Goal: Transaction & Acquisition: Purchase product/service

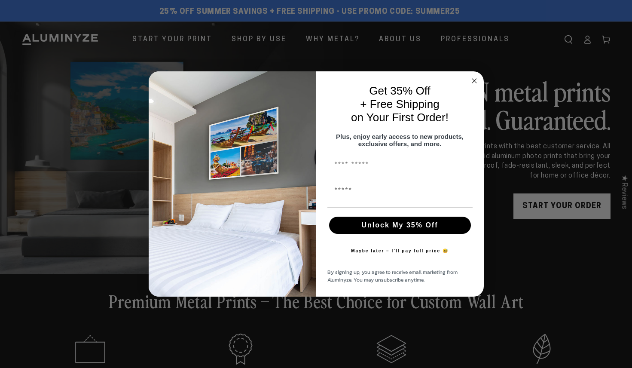
click at [473, 79] on icon "Close dialog" at bounding box center [475, 81] width 4 height 4
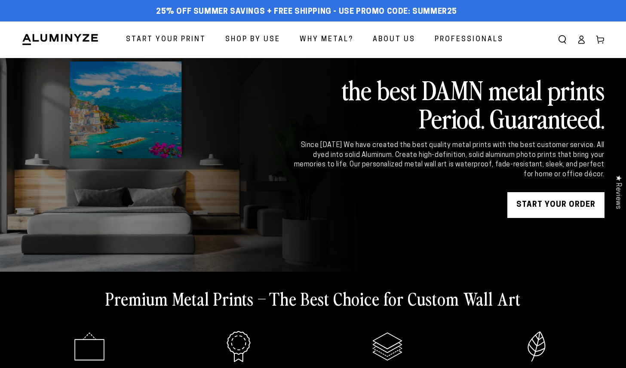
click at [190, 37] on span "Start Your Print" at bounding box center [166, 40] width 80 height 12
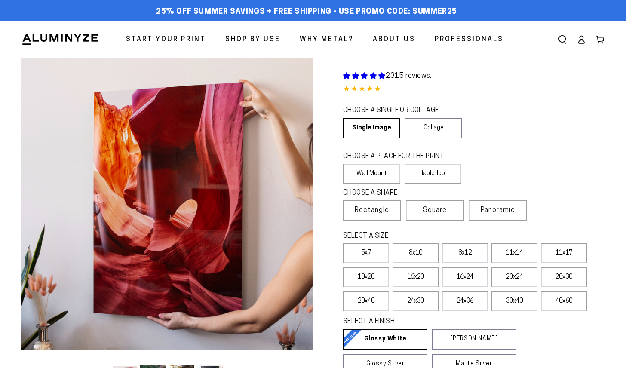
select select "**********"
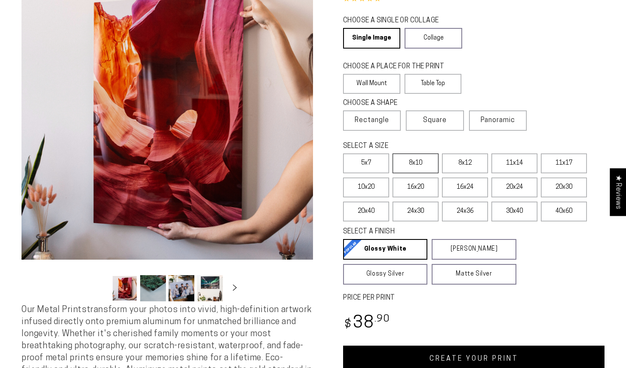
click at [418, 166] on label "8x10" at bounding box center [416, 163] width 46 height 20
click at [475, 169] on label "8x12" at bounding box center [465, 163] width 46 height 20
click at [470, 187] on label "16x24" at bounding box center [465, 188] width 46 height 20
click at [562, 190] on label "20x30" at bounding box center [564, 188] width 46 height 20
click at [473, 213] on label "24x36" at bounding box center [465, 212] width 46 height 20
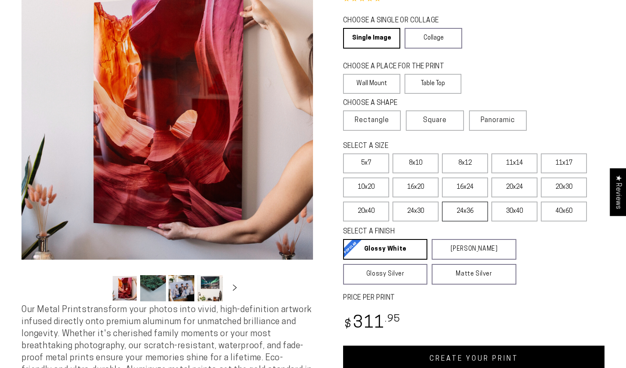
click at [473, 213] on label "24x36" at bounding box center [465, 212] width 46 height 20
